Goal: Transaction & Acquisition: Purchase product/service

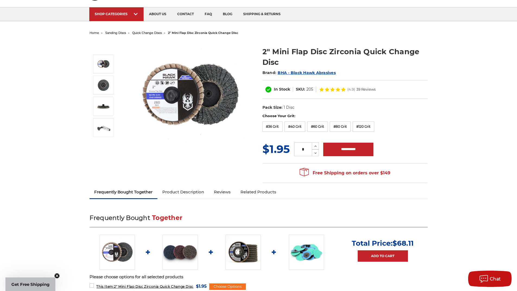
scroll to position [27, 0]
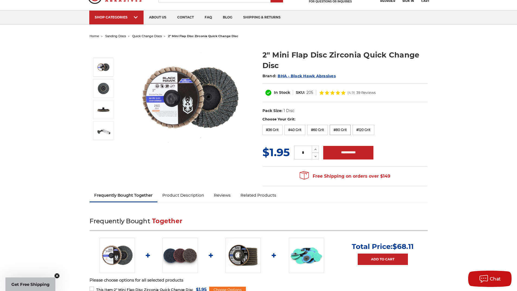
click at [338, 130] on label "#80 Grit" at bounding box center [339, 130] width 21 height 10
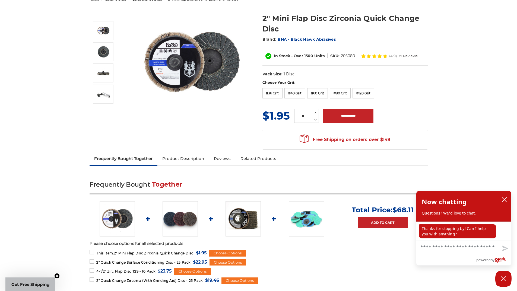
scroll to position [0, 0]
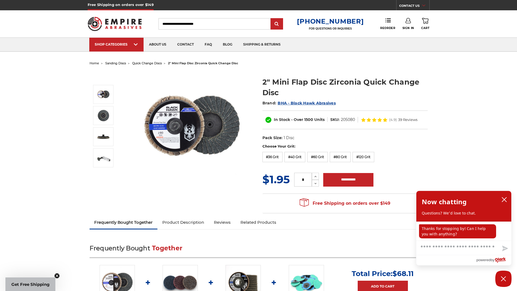
click at [308, 178] on input "*" at bounding box center [303, 180] width 18 height 14
click at [312, 173] on button "Increase Quantity:" at bounding box center [315, 176] width 7 height 7
type input "**"
click at [197, 168] on img at bounding box center [190, 125] width 108 height 108
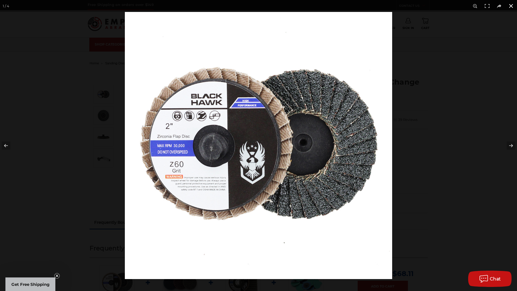
click at [508, 5] on button at bounding box center [511, 6] width 12 height 12
